Goal: Transaction & Acquisition: Purchase product/service

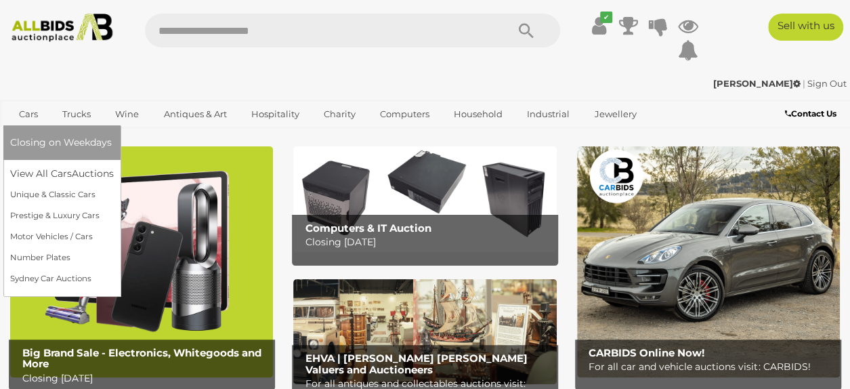
click at [28, 140] on span "Closing on Weekdays" at bounding box center [61, 142] width 102 height 12
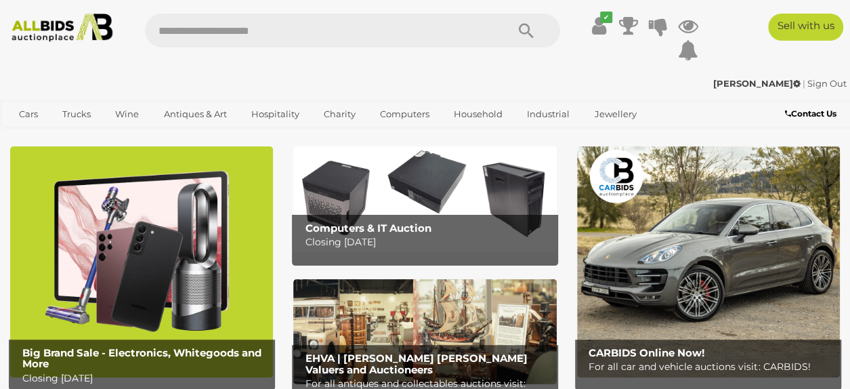
scroll to position [68, 0]
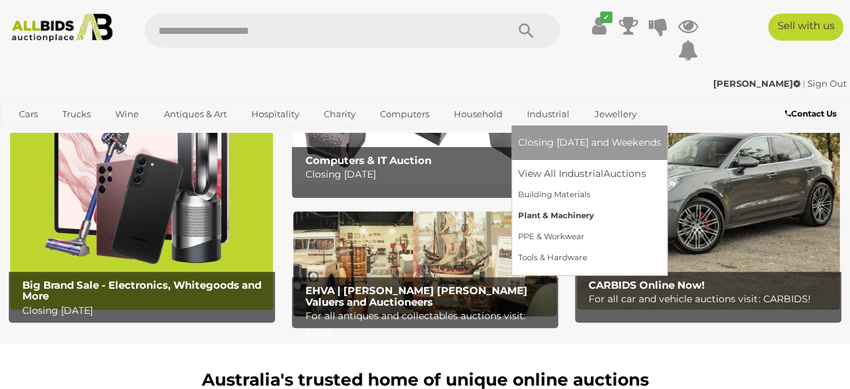
click at [539, 213] on link "Plant & Machinery" at bounding box center [589, 215] width 142 height 21
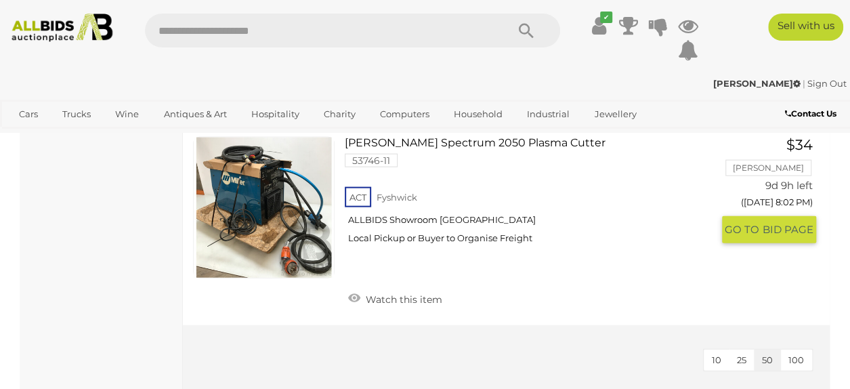
scroll to position [1625, 0]
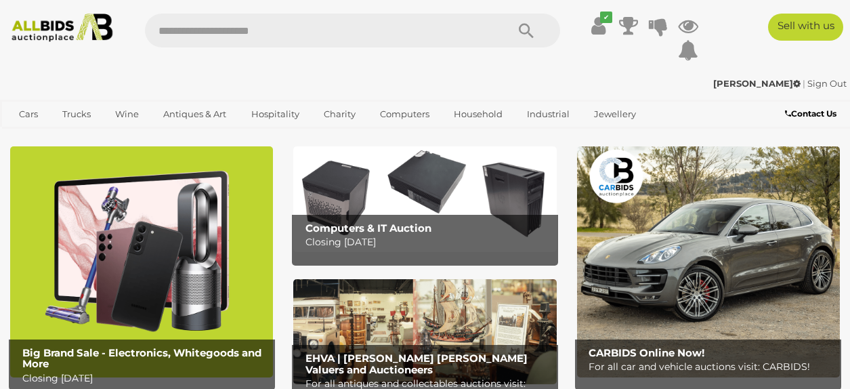
scroll to position [68, 0]
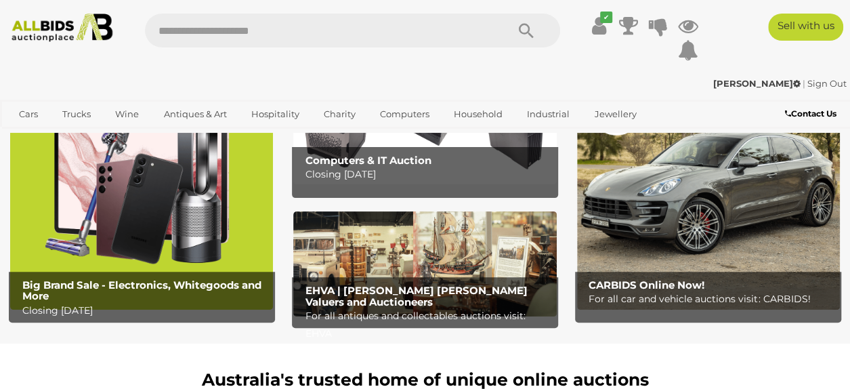
click at [680, 200] on img at bounding box center [708, 194] width 263 height 230
